Goal: Information Seeking & Learning: Learn about a topic

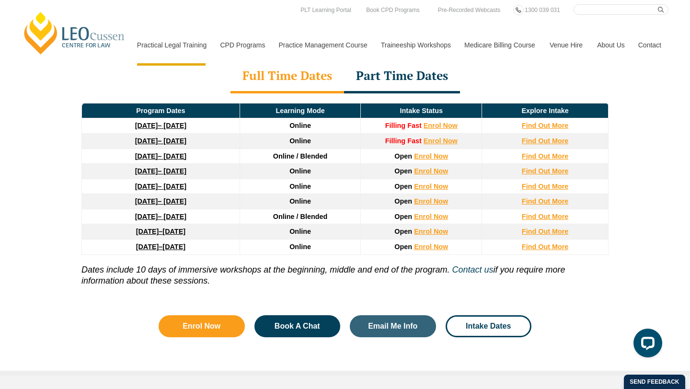
click at [20, 176] on div "[PERSON_NAME] PLT Program Dates in [GEOGRAPHIC_DATA] With more than 10 intakes …" at bounding box center [345, 146] width 690 height 460
